Goal: Information Seeking & Learning: Learn about a topic

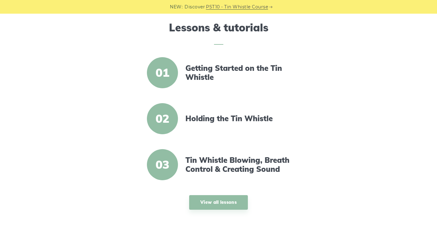
scroll to position [188, 0]
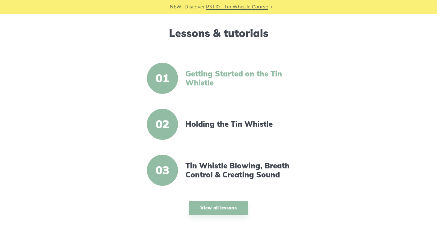
click at [197, 78] on link "Getting Started on the Tin Whistle" at bounding box center [238, 78] width 107 height 18
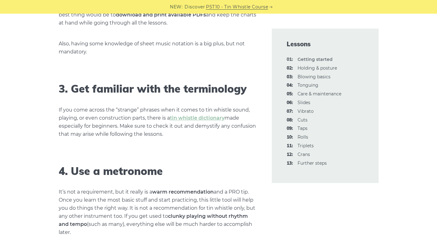
scroll to position [516, 0]
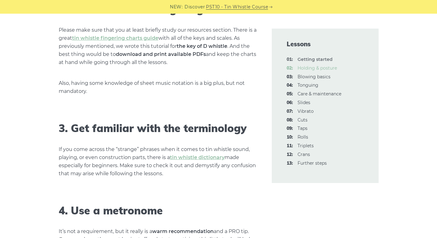
click at [322, 66] on link "02: Holding & posture" at bounding box center [316, 68] width 39 height 6
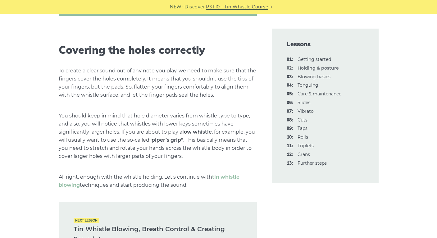
scroll to position [809, 0]
